Goal: Find specific page/section: Find specific page/section

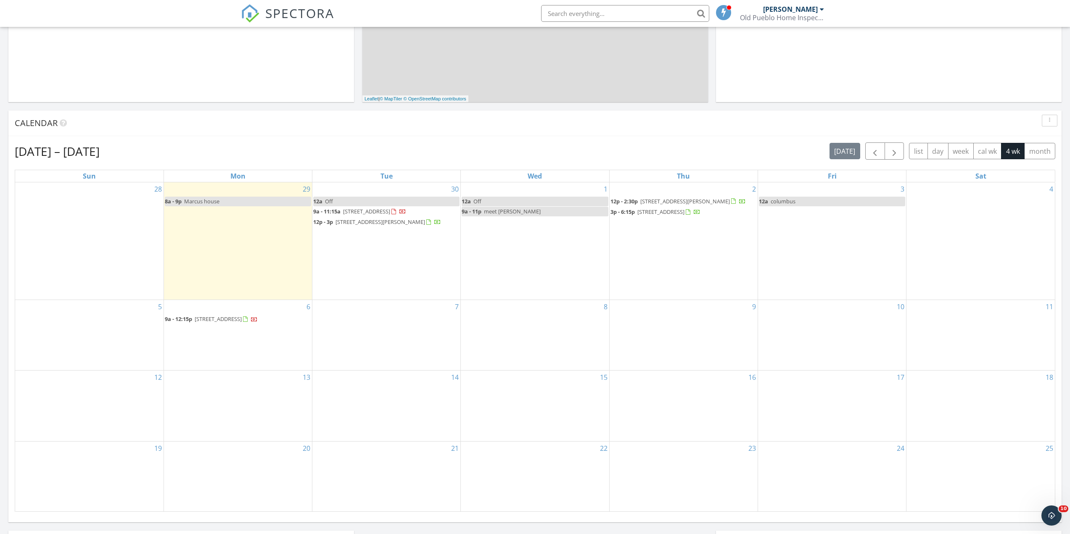
scroll to position [273, 0]
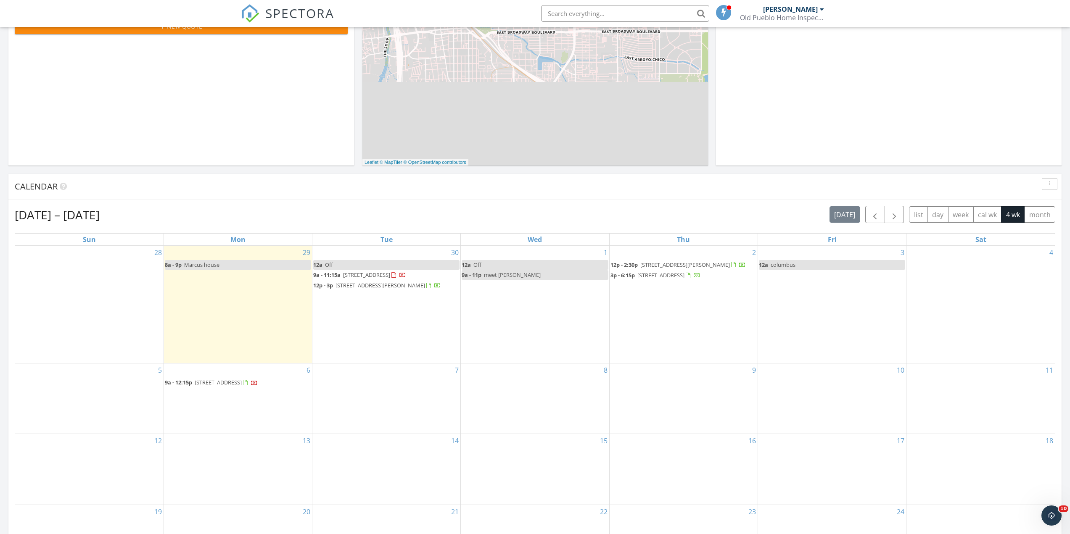
click at [604, 8] on input "text" at bounding box center [625, 13] width 168 height 17
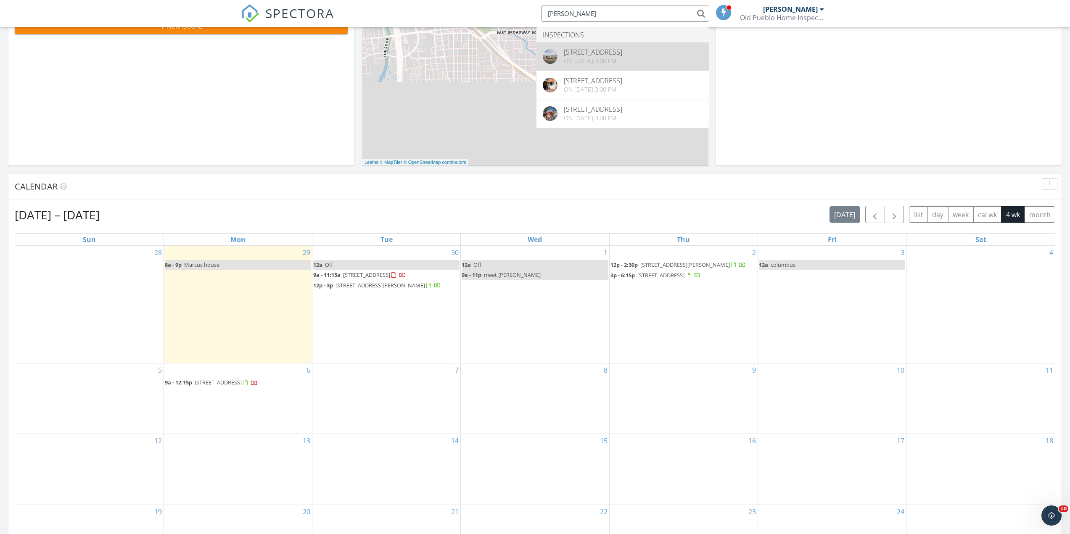
type input "marcus"
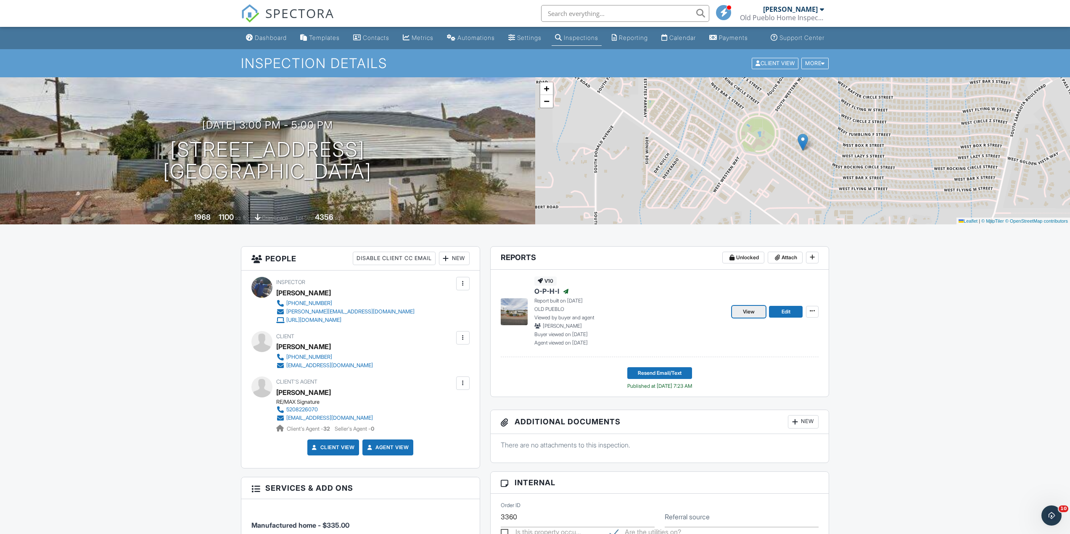
click at [752, 316] on span "View" at bounding box center [749, 312] width 12 height 8
drag, startPoint x: 744, startPoint y: 322, endPoint x: 744, endPoint y: 312, distance: 9.2
click at [744, 316] on span "View" at bounding box center [749, 312] width 12 height 8
